Goal: Transaction & Acquisition: Book appointment/travel/reservation

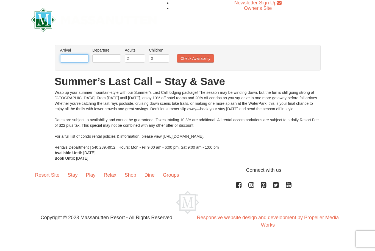
click at [77, 56] on input "text" at bounding box center [74, 58] width 29 height 8
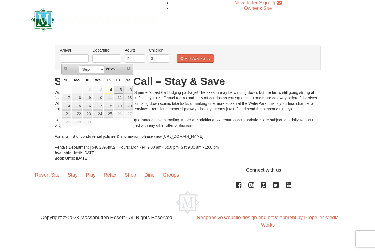
click at [119, 90] on link "5" at bounding box center [118, 90] width 9 height 8
type input "[DATE]"
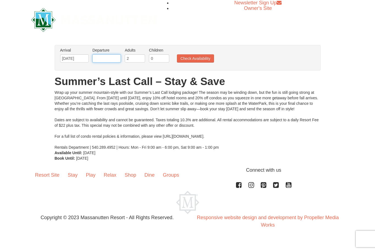
click at [109, 55] on input "text" at bounding box center [106, 58] width 29 height 8
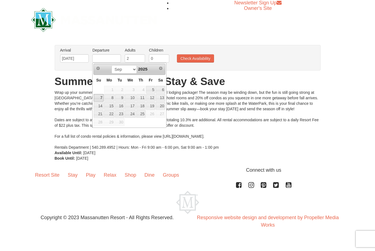
click at [100, 99] on link "7" at bounding box center [99, 98] width 10 height 8
type input "[DATE]"
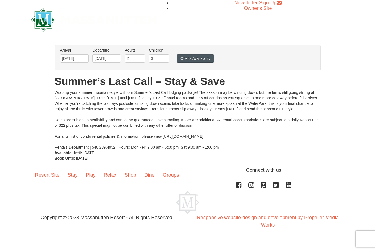
click at [198, 60] on button "Check Availability" at bounding box center [195, 58] width 37 height 8
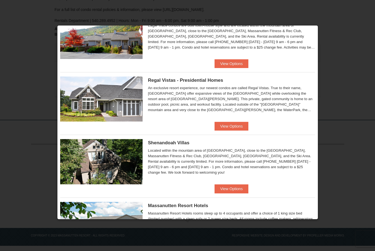
scroll to position [34, 0]
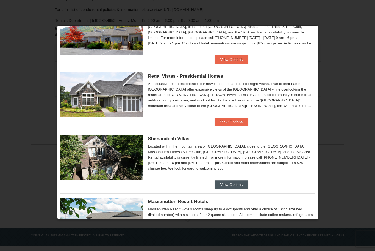
click at [229, 183] on button "View Options" at bounding box center [232, 185] width 34 height 9
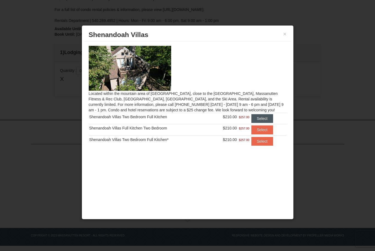
click at [270, 118] on button "Select" at bounding box center [262, 118] width 22 height 9
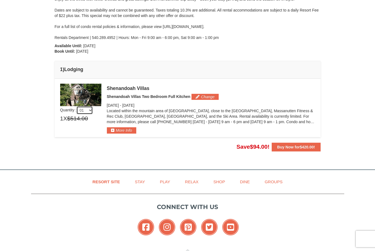
scroll to position [89, 0]
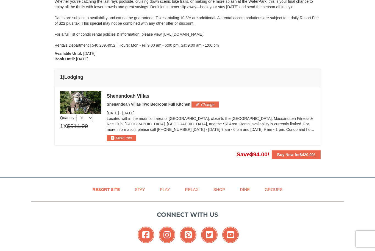
click at [85, 103] on img at bounding box center [80, 102] width 41 height 23
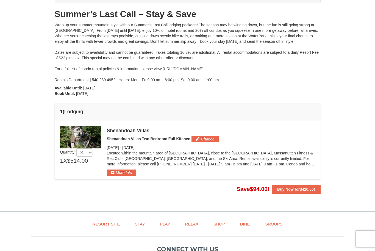
scroll to position [60, 0]
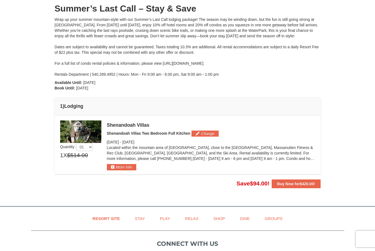
click at [78, 128] on img at bounding box center [80, 132] width 41 height 23
